Goal: Find specific page/section: Find specific page/section

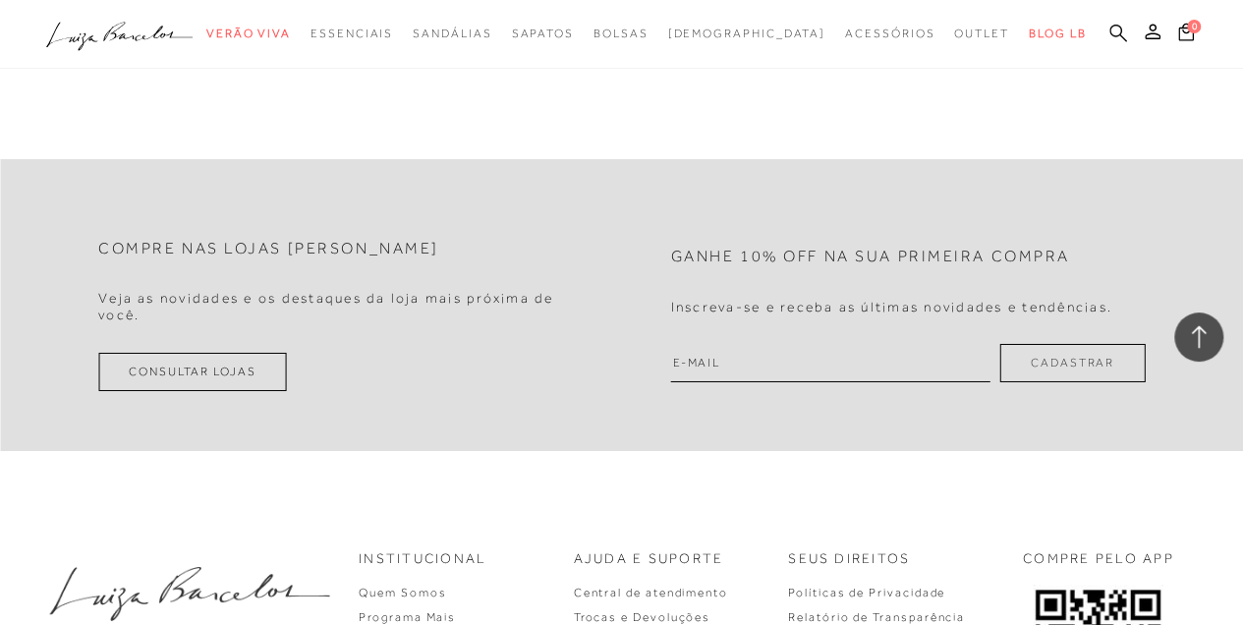
click at [1114, 33] on icon at bounding box center [1118, 33] width 18 height 19
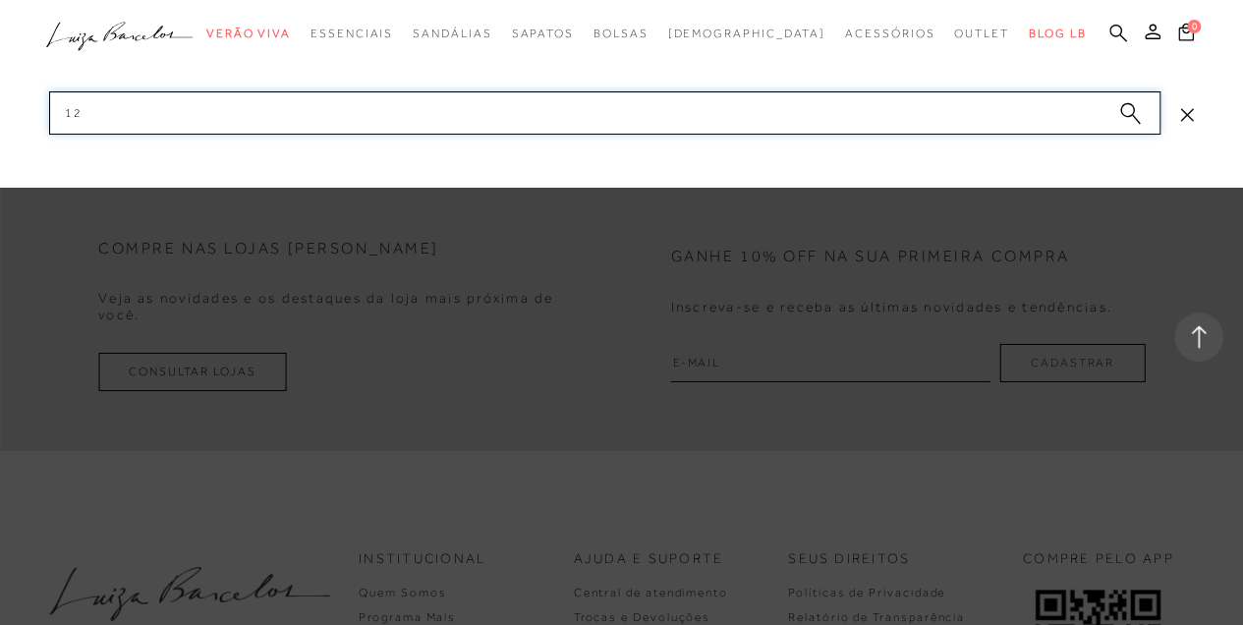
type input "1"
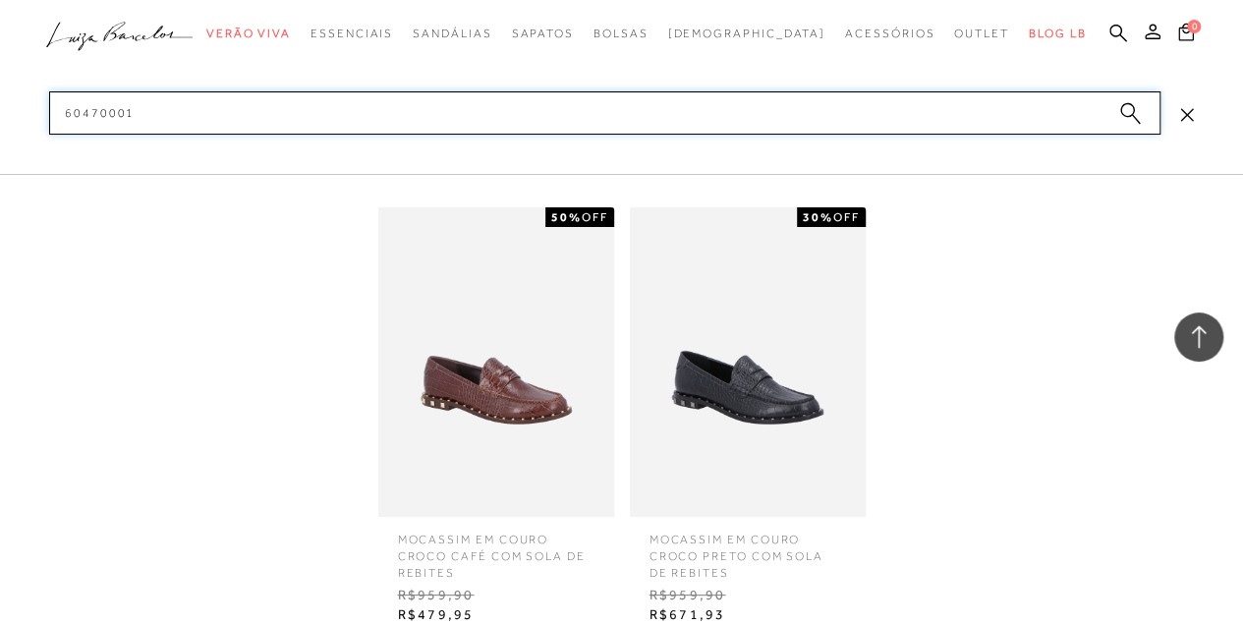
type input "60470001"
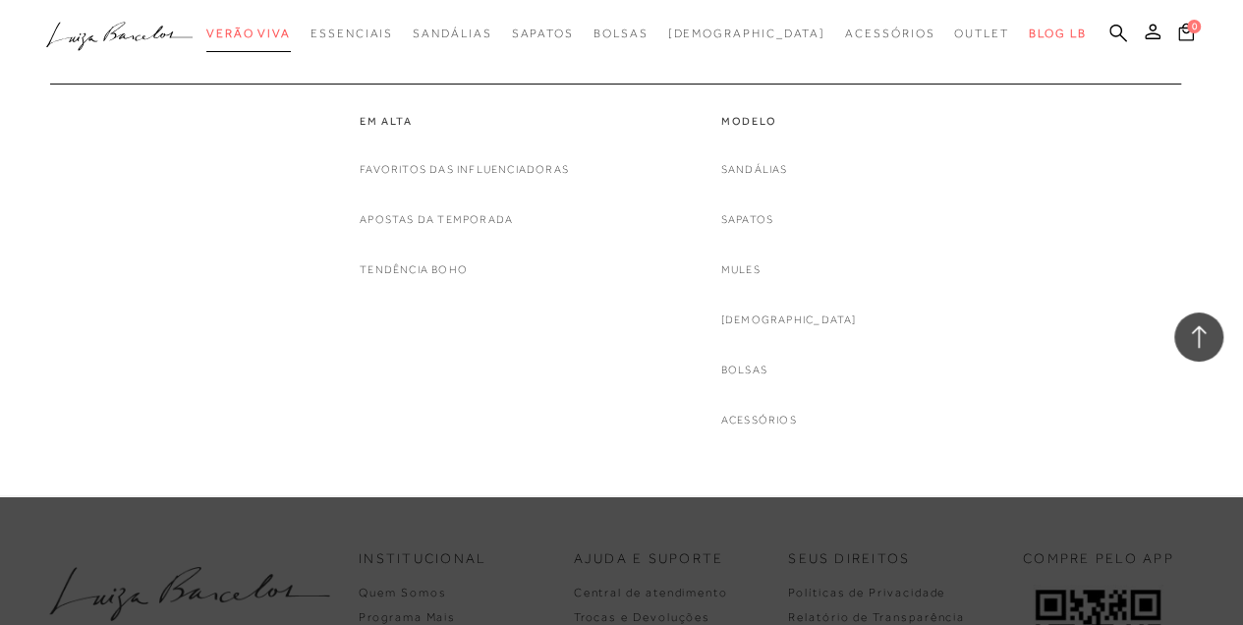
drag, startPoint x: 338, startPoint y: 44, endPoint x: 326, endPoint y: 37, distance: 13.7
click at [328, 37] on ul ".a{fill-rule:evenodd;} Verão Viva Em alta Favoritos das Influenciadoras Apostas…" at bounding box center [606, 34] width 1121 height 36
click at [291, 37] on span "Verão Viva" at bounding box center [248, 34] width 85 height 14
click at [290, 41] on link "Verão Viva" at bounding box center [248, 34] width 85 height 36
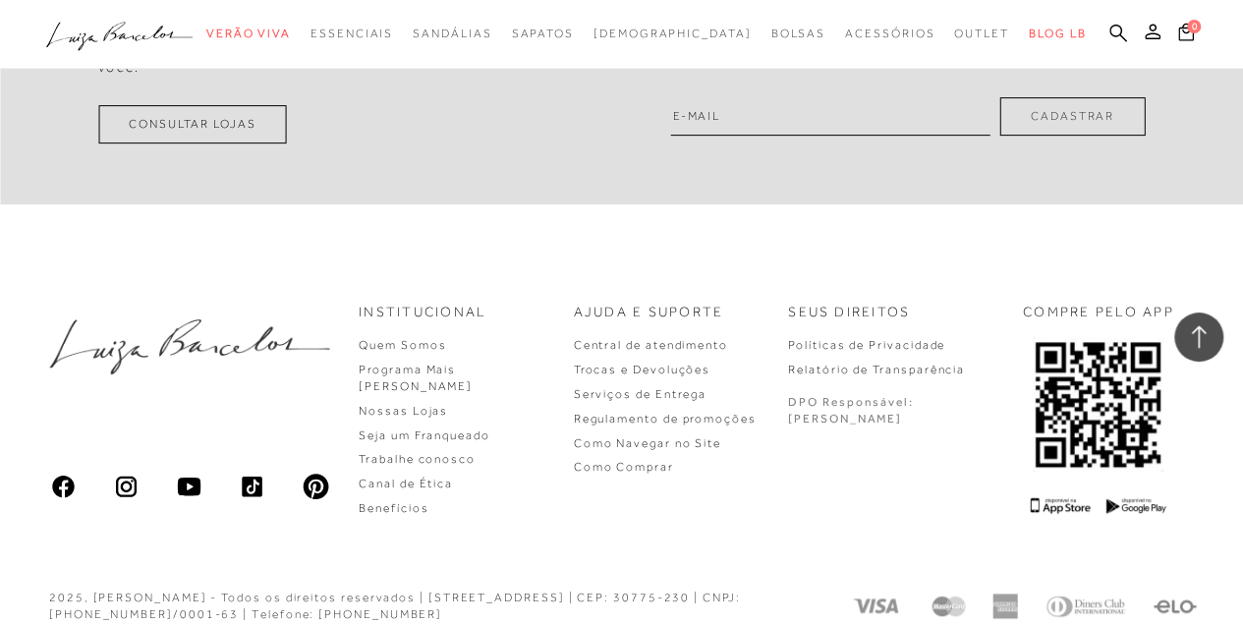
click at [511, 145] on div "Compre nas lojas [PERSON_NAME] as novidades e os destaques da loja mais próxima…" at bounding box center [621, 59] width 1243 height 292
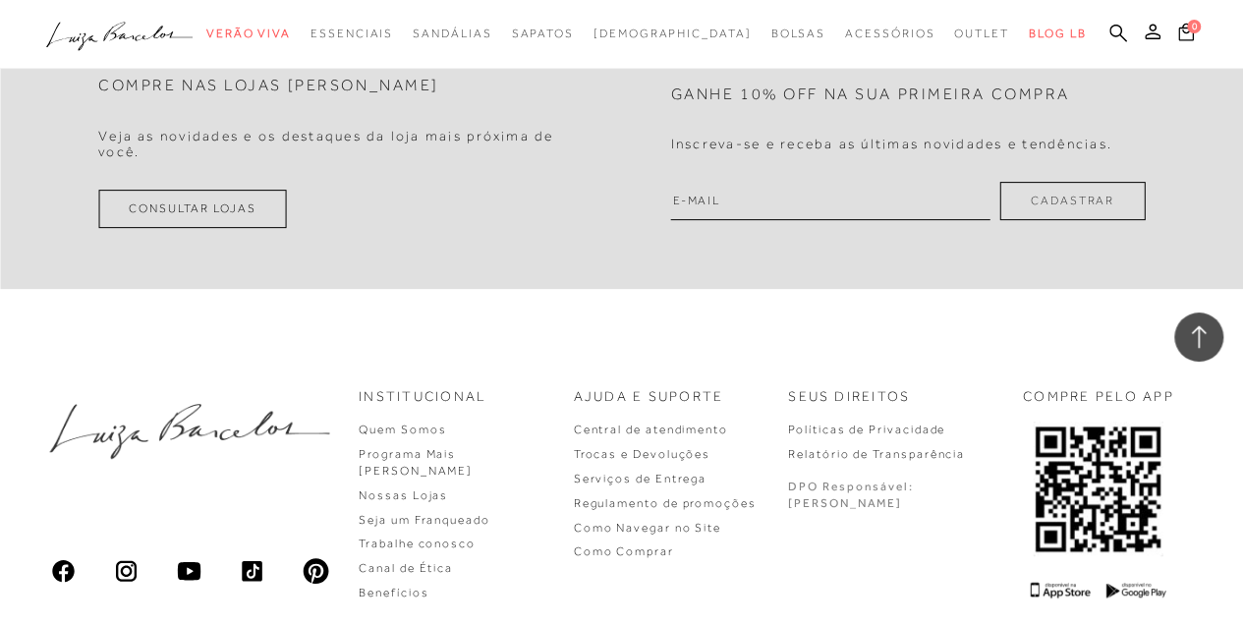
scroll to position [3944, 0]
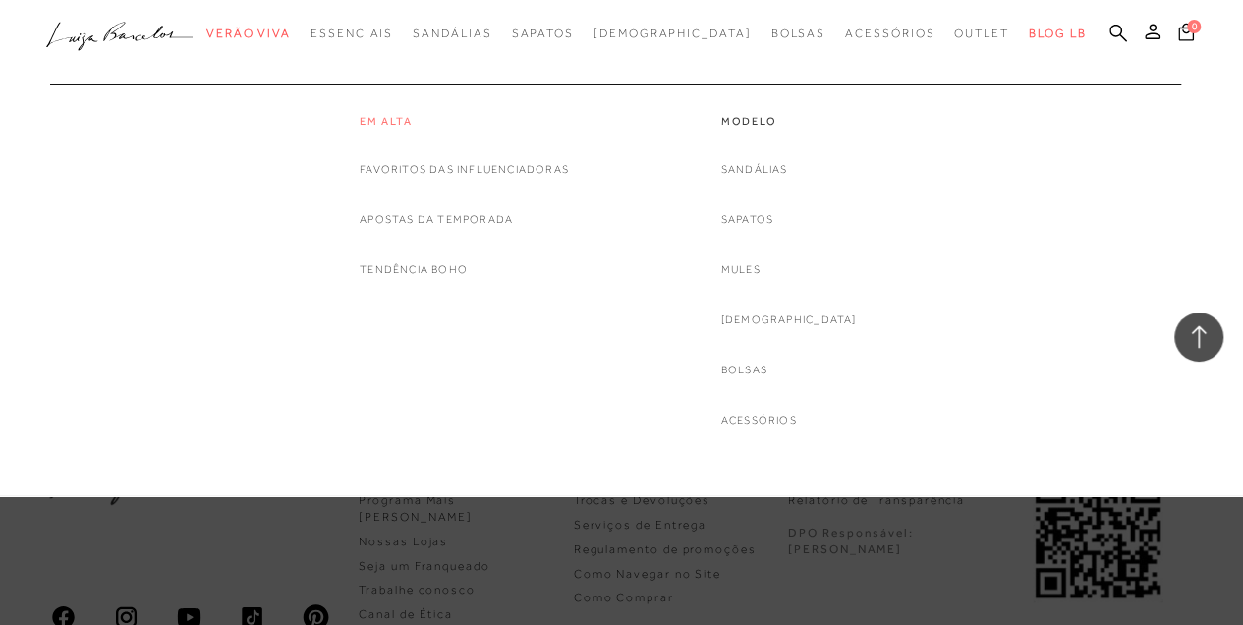
click at [396, 122] on link "Em alta" at bounding box center [464, 121] width 209 height 17
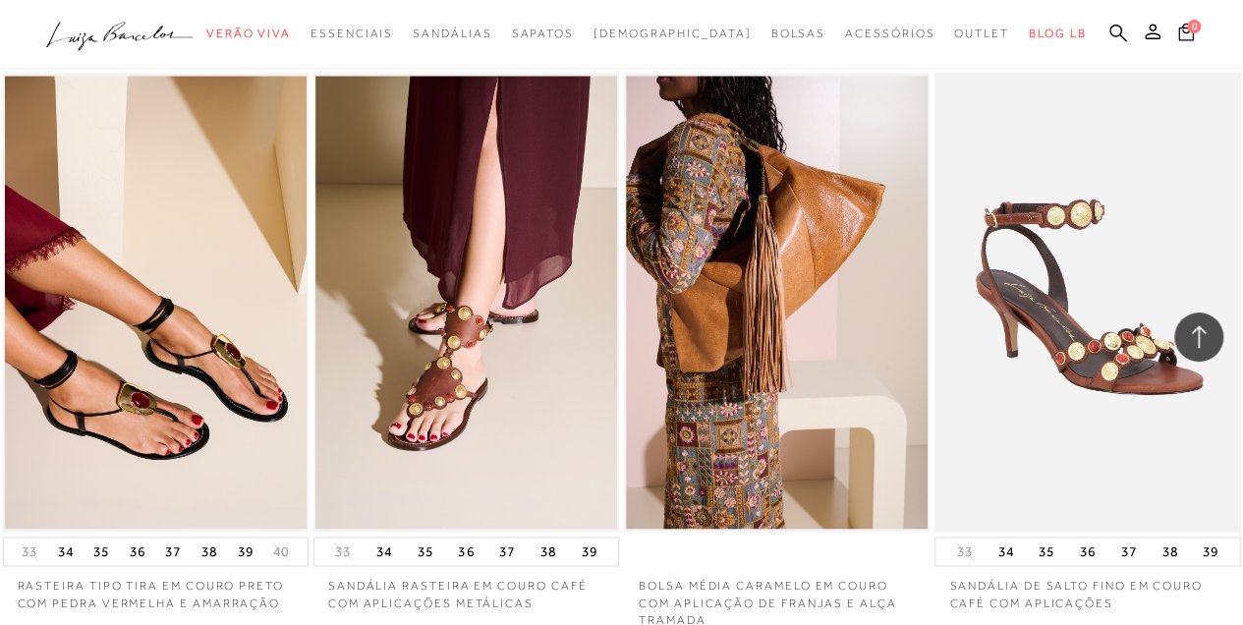
scroll to position [1310, 0]
